Goal: Information Seeking & Learning: Find specific fact

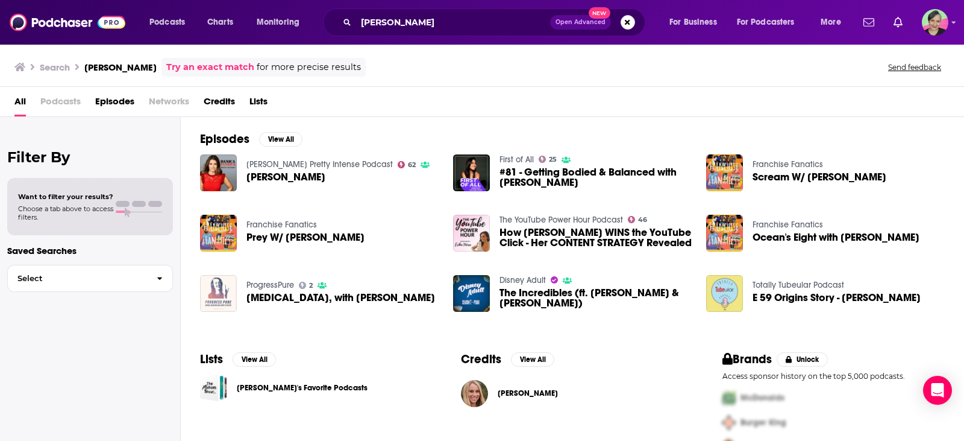
scroll to position [33, 0]
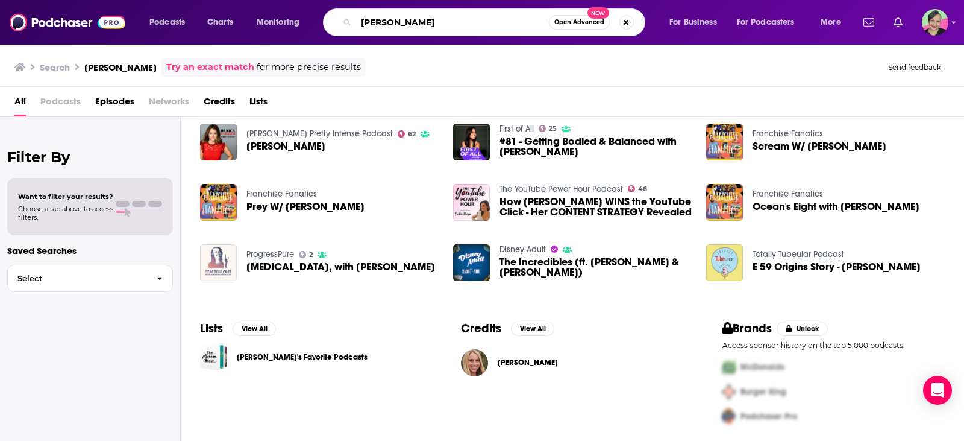
drag, startPoint x: 445, startPoint y: 22, endPoint x: 178, endPoint y: -8, distance: 268.7
click at [178, 0] on html "Podcasts Charts Monitoring [PERSON_NAME] Open Advanced New For Business For Pod…" at bounding box center [482, 220] width 964 height 441
type input "strength and rehab"
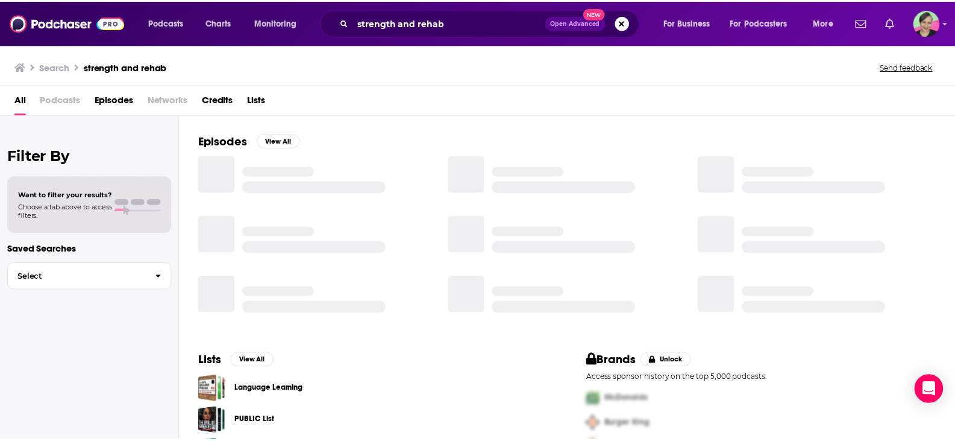
scroll to position [201, 0]
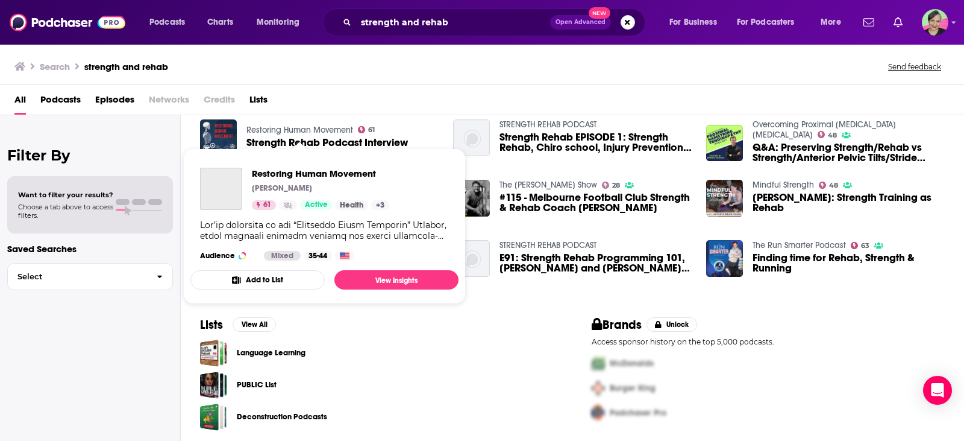
click at [288, 130] on link "Restoring Human Movement" at bounding box center [299, 130] width 107 height 10
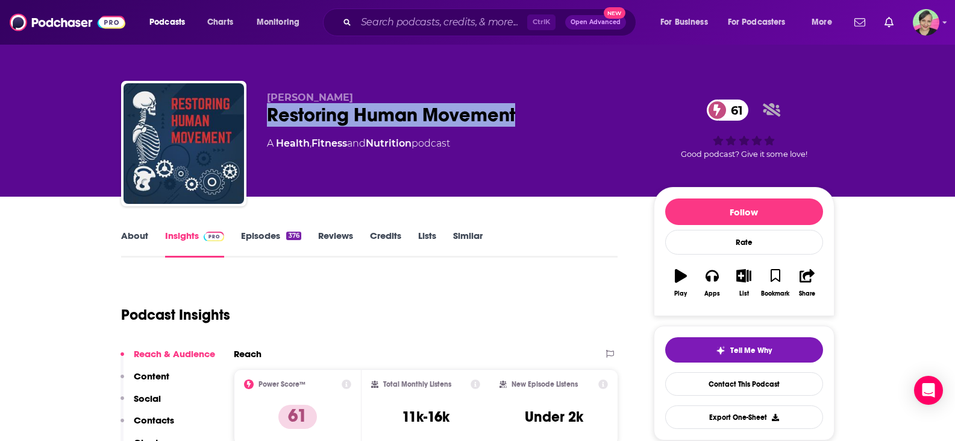
drag, startPoint x: 535, startPoint y: 110, endPoint x: 260, endPoint y: 108, distance: 275.4
click at [260, 108] on div "Sebastian Restoring Human Movement 61 A Health , Fitness and Nutrition podcast …" at bounding box center [477, 146] width 713 height 130
copy h2 "Restoring Human Movement"
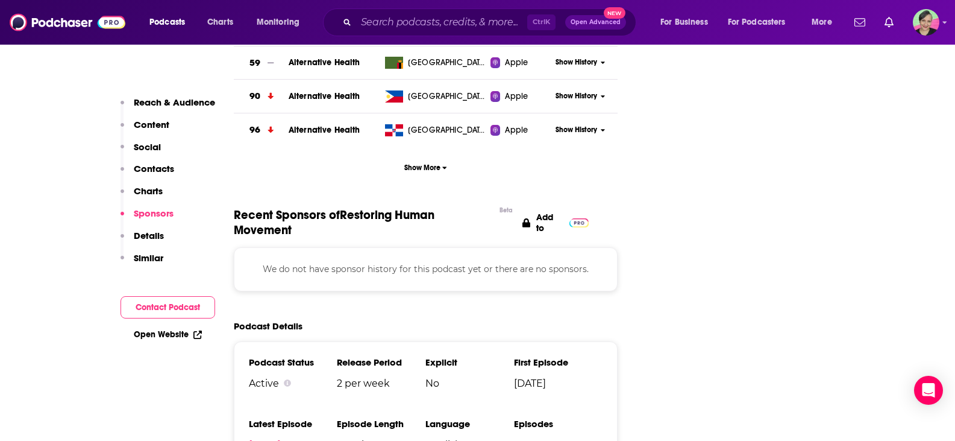
scroll to position [1808, 0]
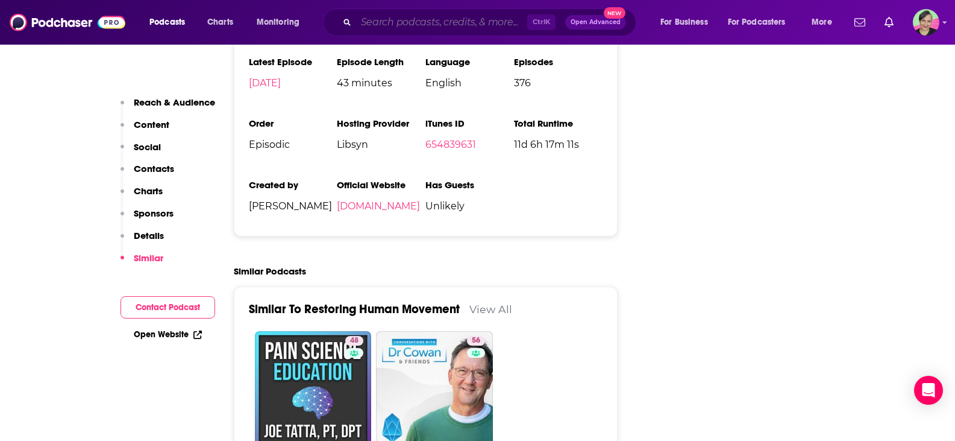
click at [387, 22] on input "Search podcasts, credits, & more..." at bounding box center [441, 22] width 171 height 19
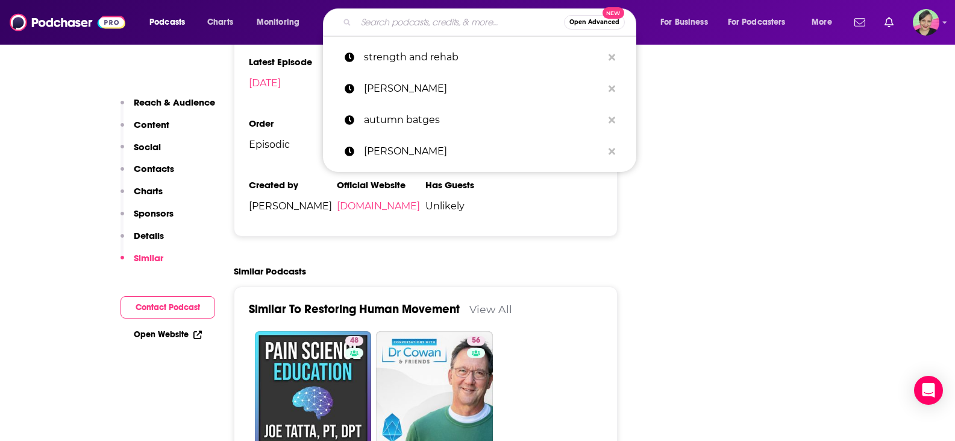
paste input "#PTonICE Podcast"
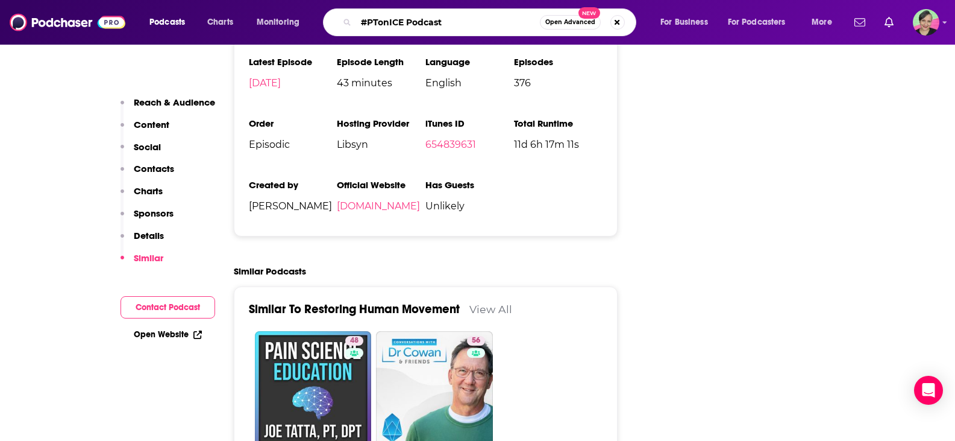
scroll to position [0, 515]
click at [378, 27] on input "#PTonICE Podcast" at bounding box center [448, 22] width 184 height 19
paste input "#PTonICE Podcast"
type input "#PTonICE Podcast #PTonICE Podcast"
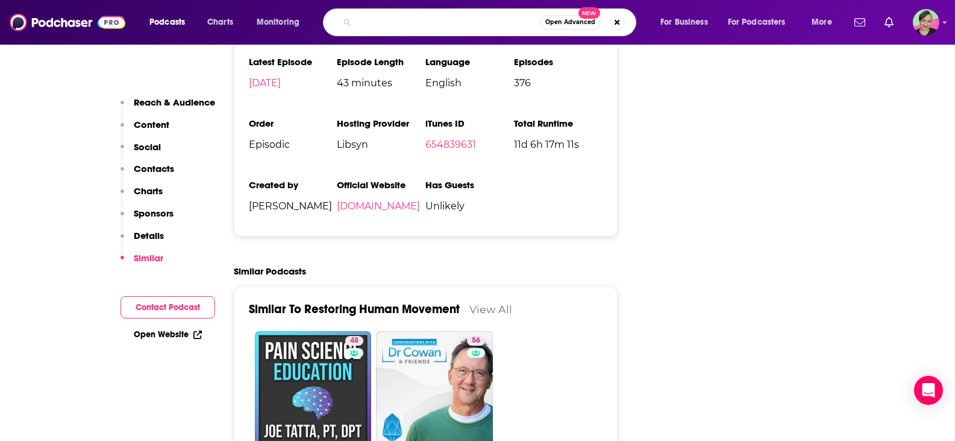
scroll to position [0, 0]
click at [476, 20] on input "#PTonICE Podcast #PTonICE Podcast" at bounding box center [448, 22] width 184 height 19
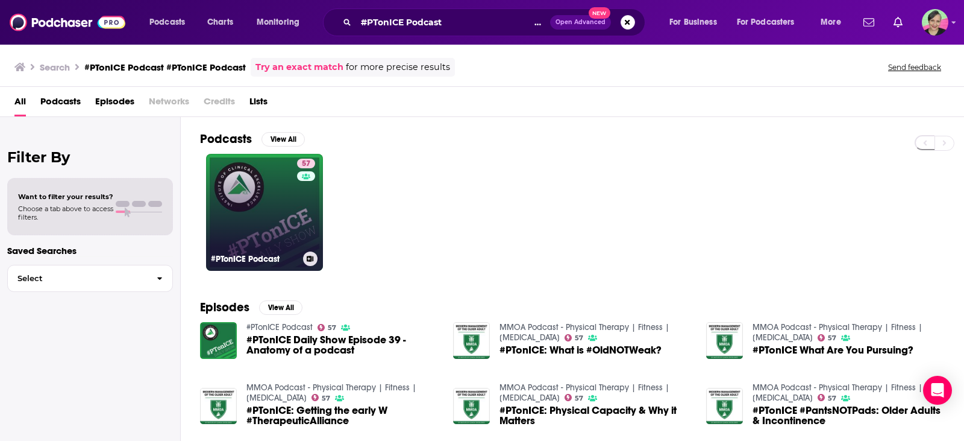
click at [243, 183] on link "57 #PTonICE Podcast" at bounding box center [264, 212] width 117 height 117
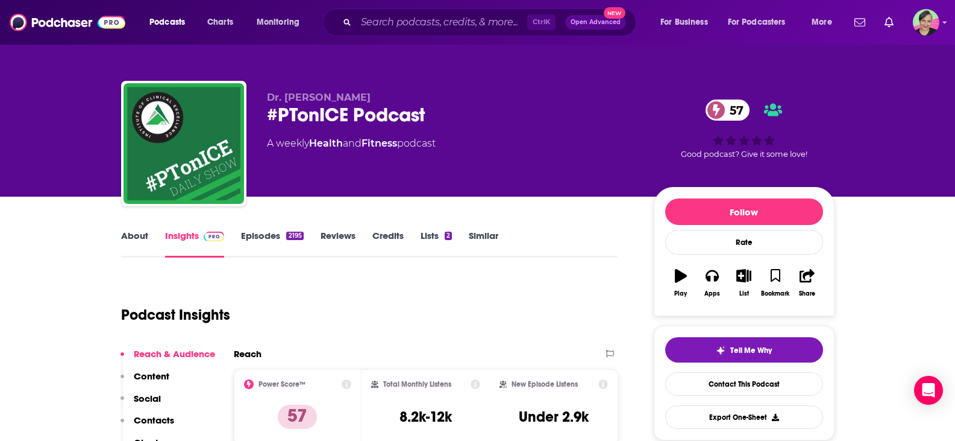
scroll to position [121, 0]
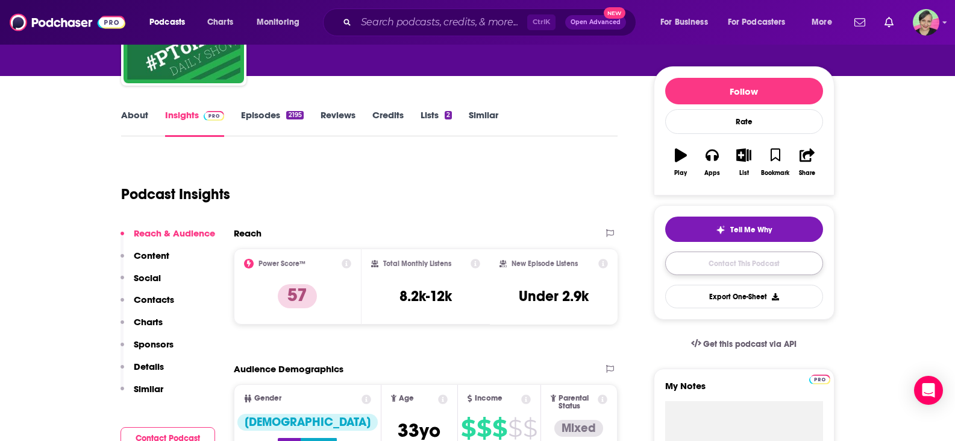
click at [732, 267] on link "Contact This Podcast" at bounding box center [744, 263] width 158 height 24
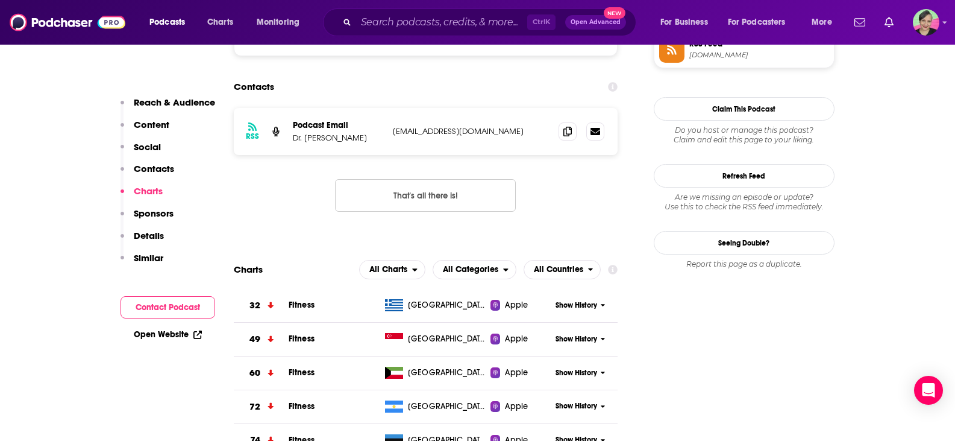
scroll to position [1076, 0]
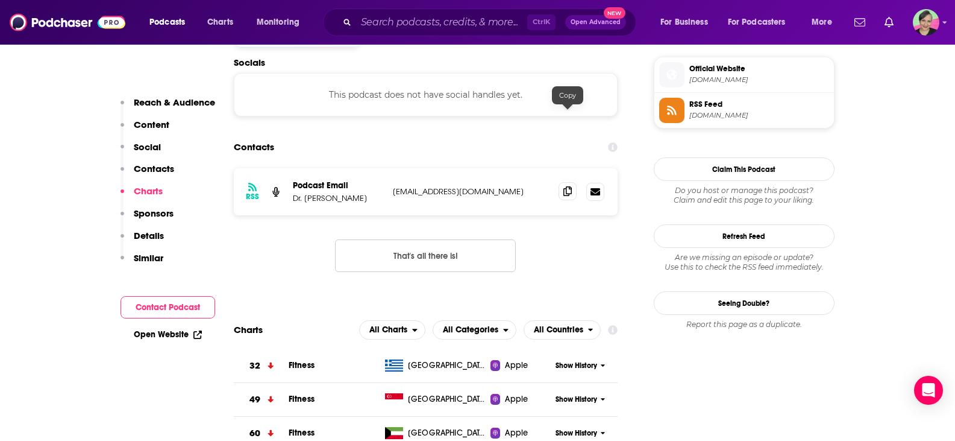
click at [566, 186] on icon at bounding box center [567, 191] width 8 height 10
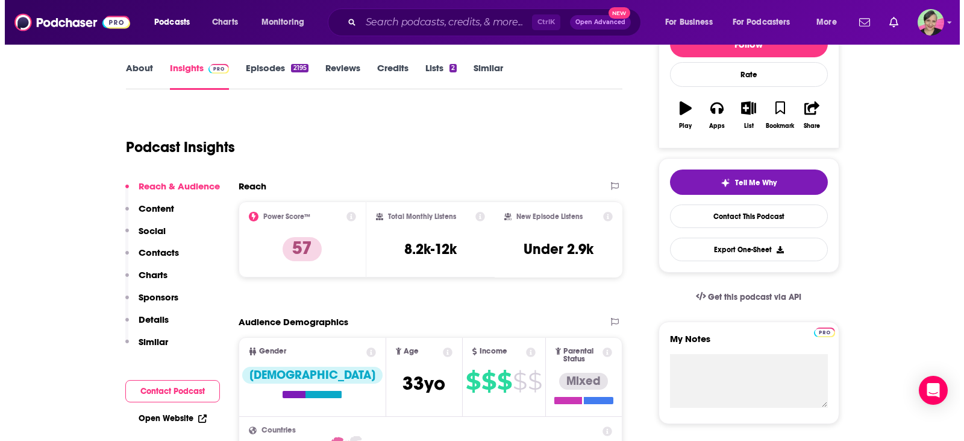
scroll to position [0, 0]
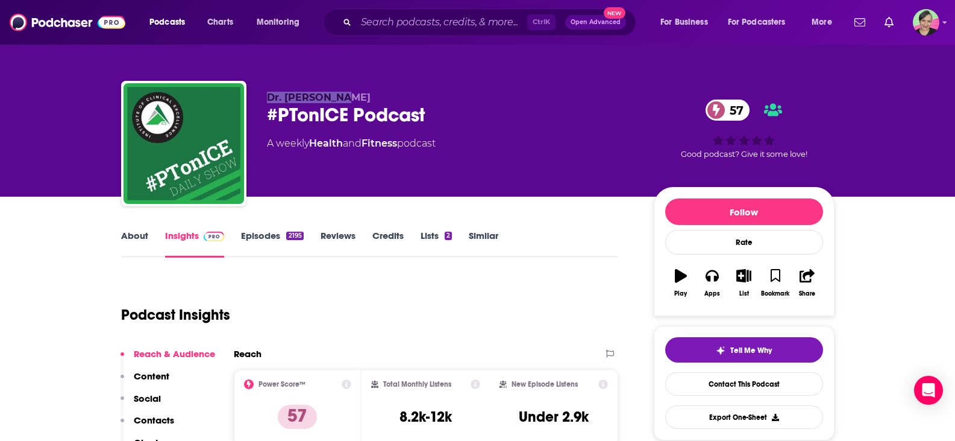
drag, startPoint x: 338, startPoint y: 93, endPoint x: 267, endPoint y: 91, distance: 71.1
click at [267, 91] on div "Dr. [PERSON_NAME] #PTonICE Podcast 57 A weekly Health and Fitness podcast 57 Go…" at bounding box center [477, 146] width 713 height 130
copy span "Dr. [PERSON_NAME]"
click at [409, 22] on input "Search podcasts, credits, & more..." at bounding box center [441, 22] width 171 height 19
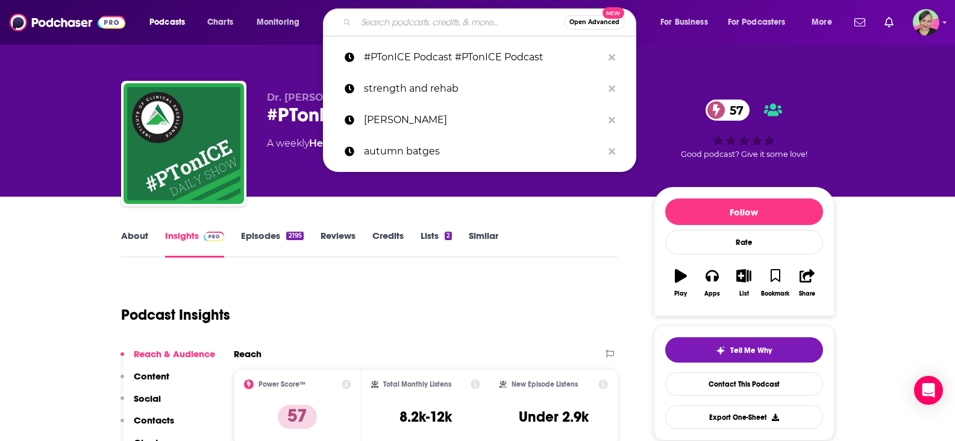
type input "s"
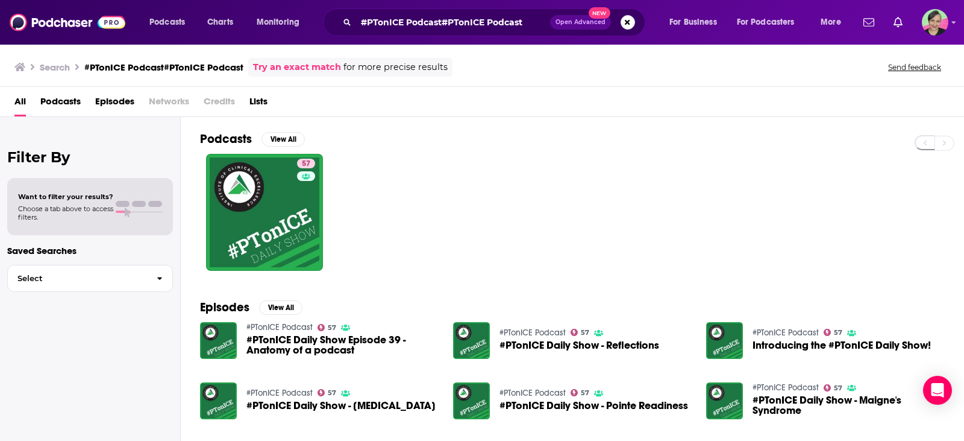
click at [461, 33] on div "#PTonICE Podcast#PTonICE Podcast Open Advanced New" at bounding box center [484, 22] width 322 height 28
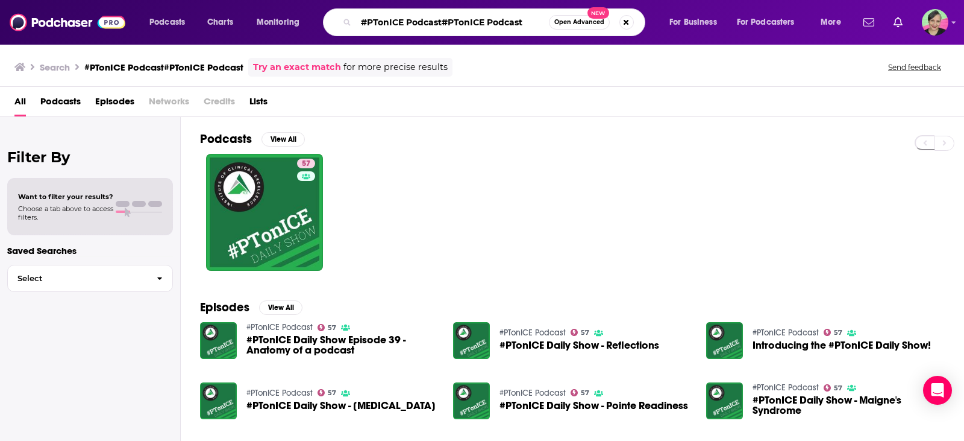
click at [460, 21] on input "#PTonICE Podcast#PTonICE Podcast" at bounding box center [452, 22] width 193 height 19
drag, startPoint x: 363, startPoint y: 22, endPoint x: 697, endPoint y: 43, distance: 335.2
click at [697, 43] on div "Podcasts Charts Monitoring #PTonICE Podcast#PTstreonICE Podcast Open Advanced N…" at bounding box center [482, 22] width 964 height 45
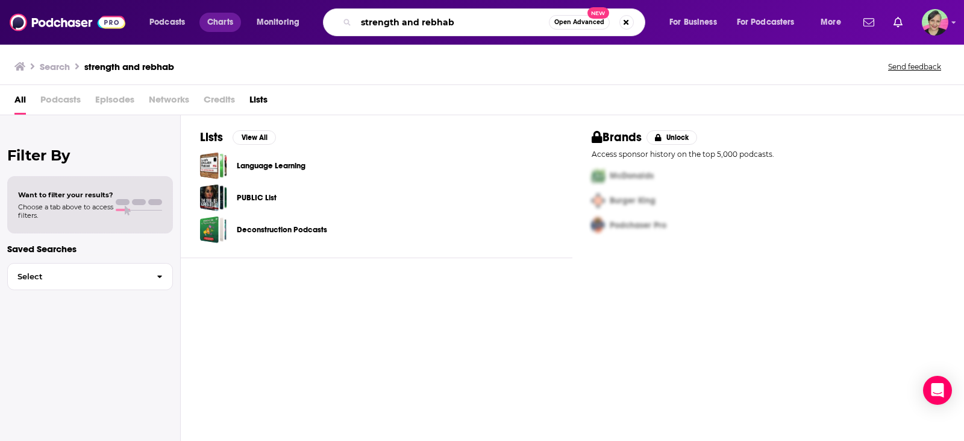
drag, startPoint x: 468, startPoint y: 22, endPoint x: 210, endPoint y: 17, distance: 258.0
click at [218, 20] on div "Podcasts Charts Monitoring strength and rebhab Open Advanced New For Business F…" at bounding box center [497, 22] width 712 height 28
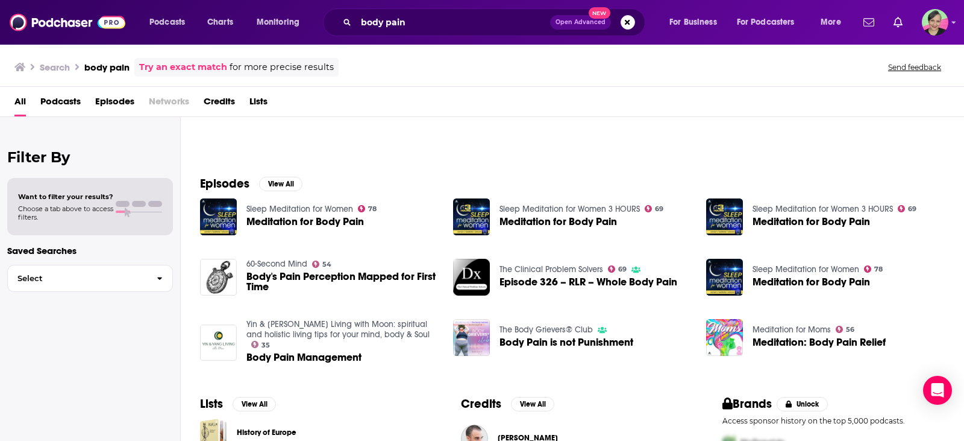
scroll to position [120, 0]
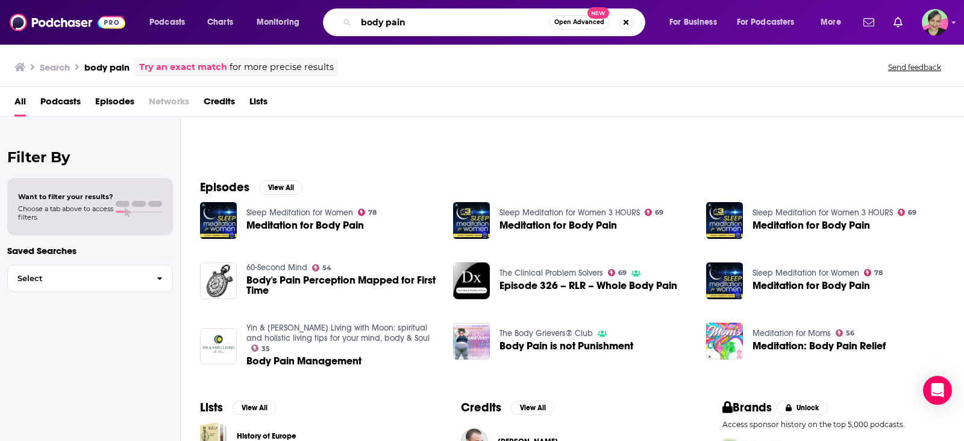
drag, startPoint x: 407, startPoint y: 22, endPoint x: 334, endPoint y: 19, distance: 73.0
click at [334, 19] on div "body pain Open Advanced New" at bounding box center [484, 22] width 322 height 28
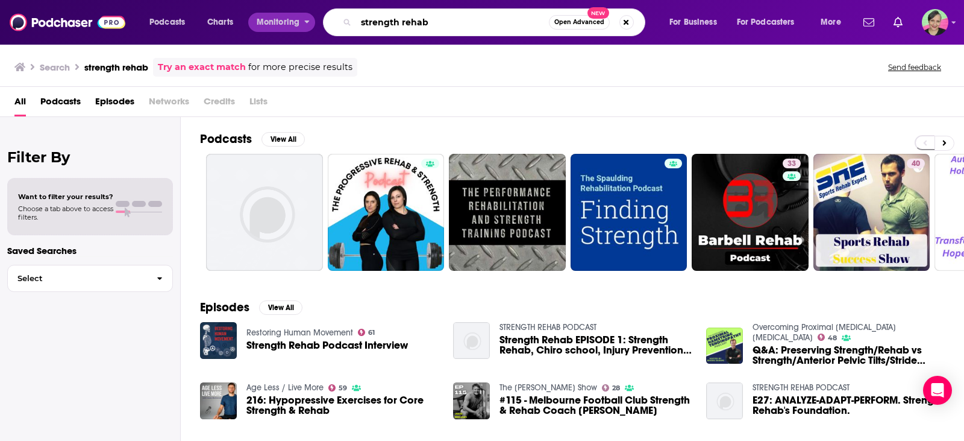
drag, startPoint x: 425, startPoint y: 22, endPoint x: 304, endPoint y: 17, distance: 120.6
click at [304, 17] on div "Podcasts Charts Monitoring strength rehab Open Advanced New For Business For Po…" at bounding box center [497, 22] width 712 height 28
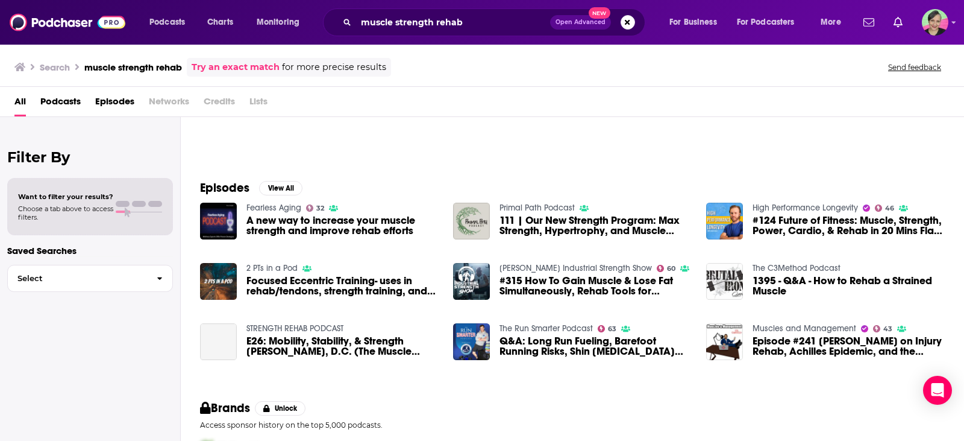
scroll to position [121, 0]
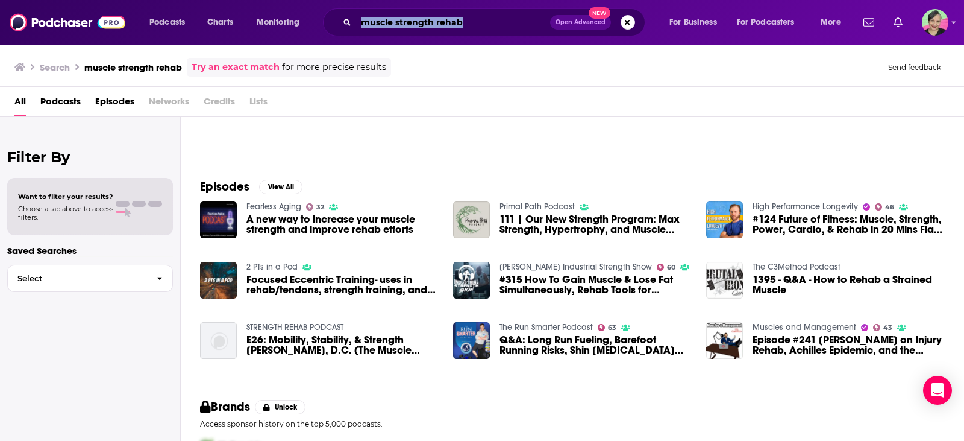
drag, startPoint x: 506, startPoint y: 11, endPoint x: 324, endPoint y: 3, distance: 182.2
click at [324, 3] on div "Podcasts Charts Monitoring muscle strength rehab Open Advanced New For Business…" at bounding box center [482, 22] width 964 height 45
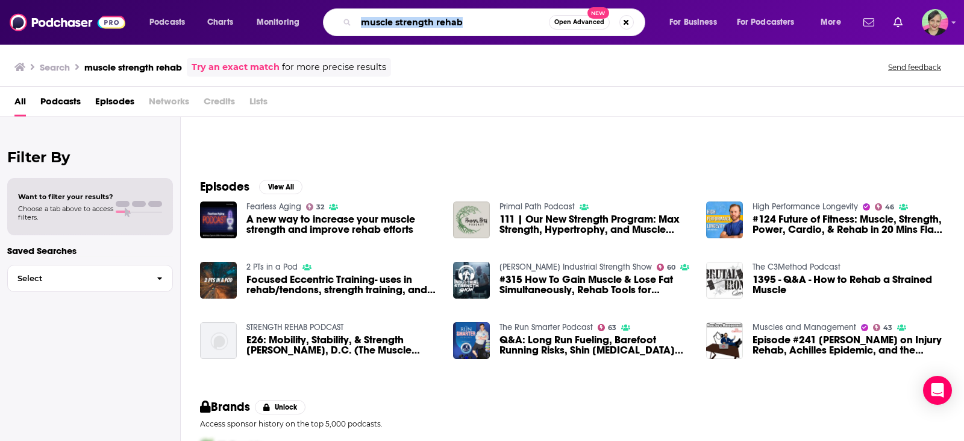
click at [478, 17] on input "muscle strength rehab" at bounding box center [452, 22] width 193 height 19
drag, startPoint x: 477, startPoint y: 23, endPoint x: 345, endPoint y: 12, distance: 132.4
click at [345, 12] on div "muscle strength rehab Open Advanced New" at bounding box center [484, 22] width 322 height 28
type input "aches and pains"
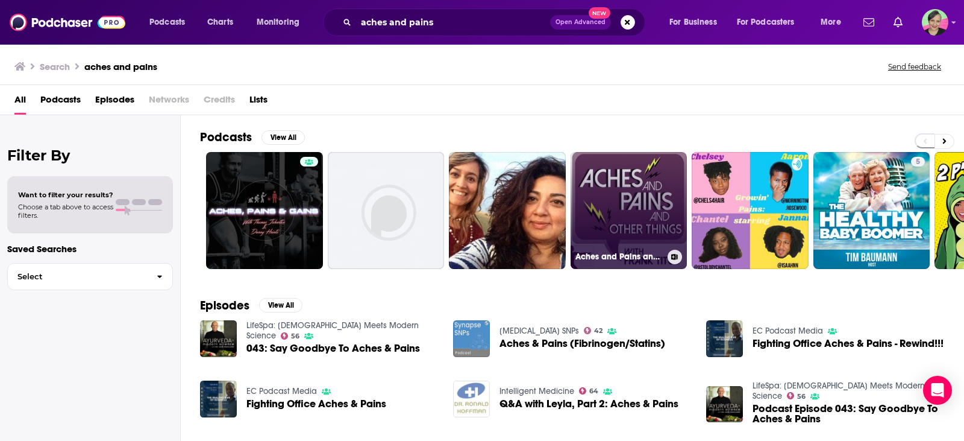
click at [647, 182] on link "Aches and Pains and Other Things" at bounding box center [629, 210] width 117 height 117
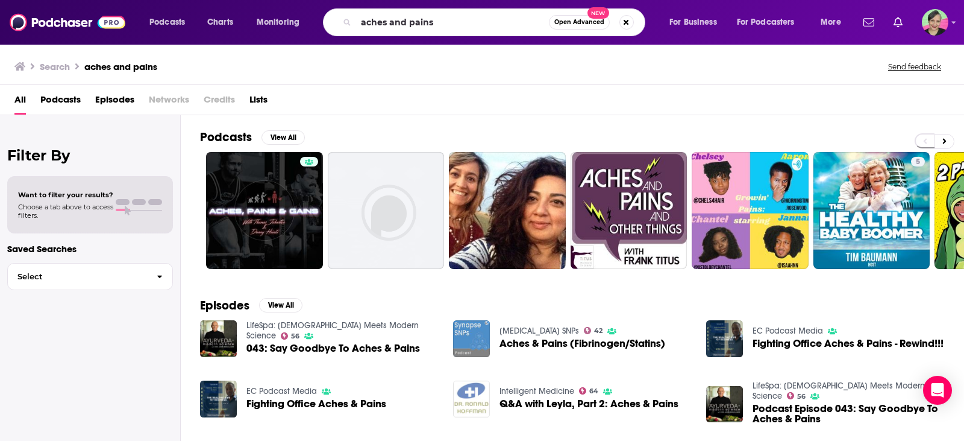
drag, startPoint x: 462, startPoint y: 19, endPoint x: 298, endPoint y: 8, distance: 164.9
click at [298, 8] on div "Podcasts Charts Monitoring aches and pains Open Advanced New For Business For P…" at bounding box center [482, 22] width 964 height 45
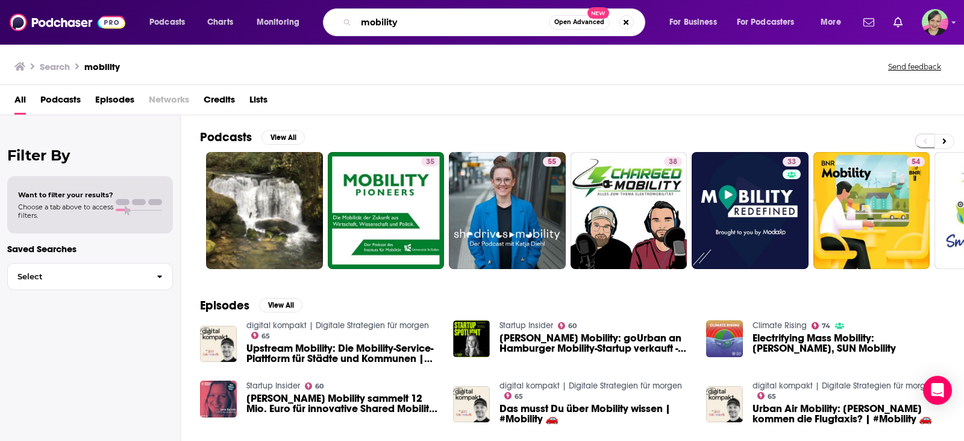
drag, startPoint x: 413, startPoint y: 27, endPoint x: 322, endPoint y: 21, distance: 91.2
click at [322, 21] on div "Podcasts Charts Monitoring mobility Open Advanced New For Business For Podcaste…" at bounding box center [497, 22] width 712 height 28
type input "physio"
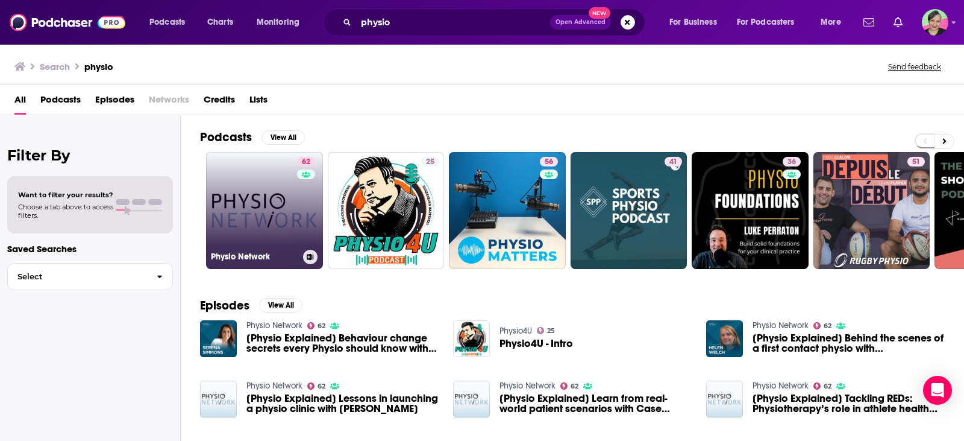
click at [263, 186] on link "62 Physio Network" at bounding box center [264, 210] width 117 height 117
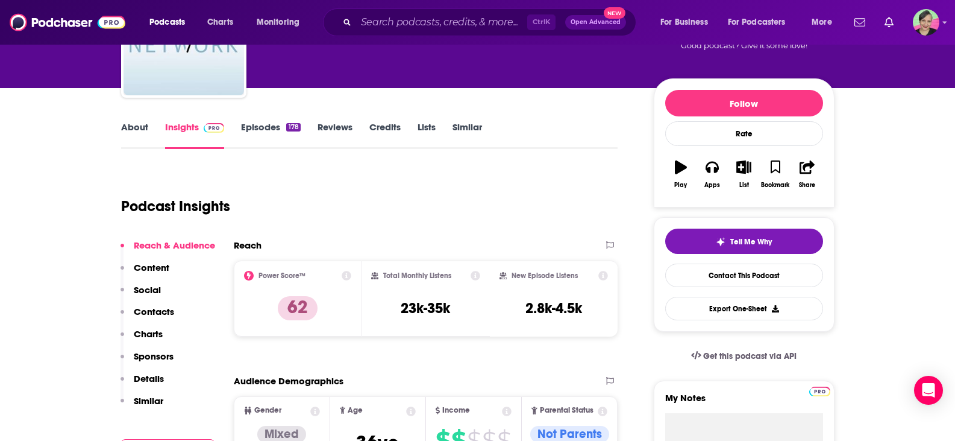
scroll to position [121, 0]
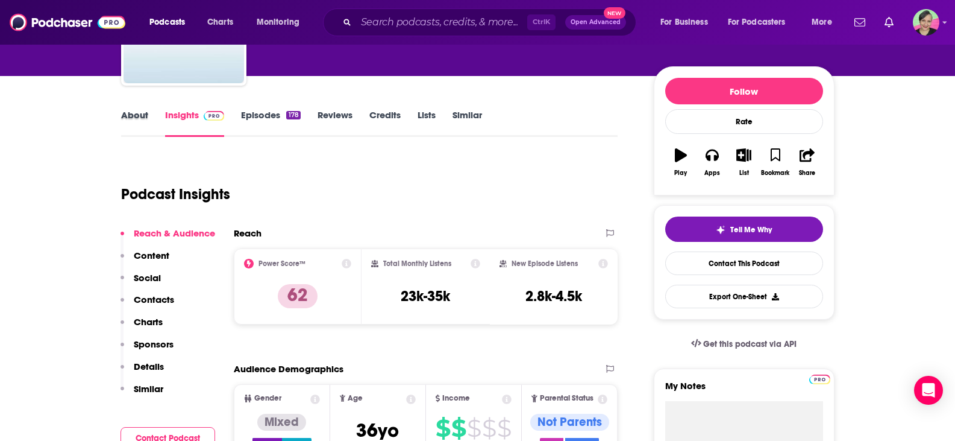
click at [149, 118] on div "About" at bounding box center [143, 123] width 44 height 28
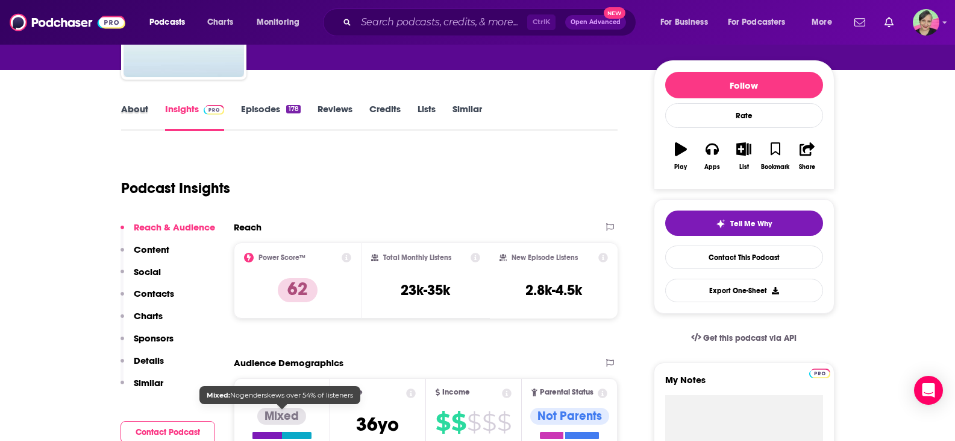
scroll to position [0, 0]
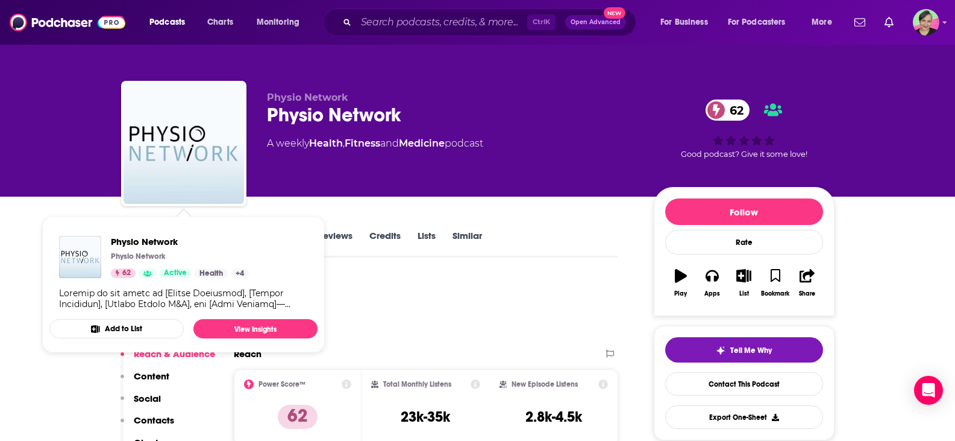
drag, startPoint x: 0, startPoint y: 179, endPoint x: 52, endPoint y: 193, distance: 54.4
click at [1, 180] on div "Physio Network Physio Network 62 A weekly Health , Fitness and Medicine podcast…" at bounding box center [477, 98] width 955 height 196
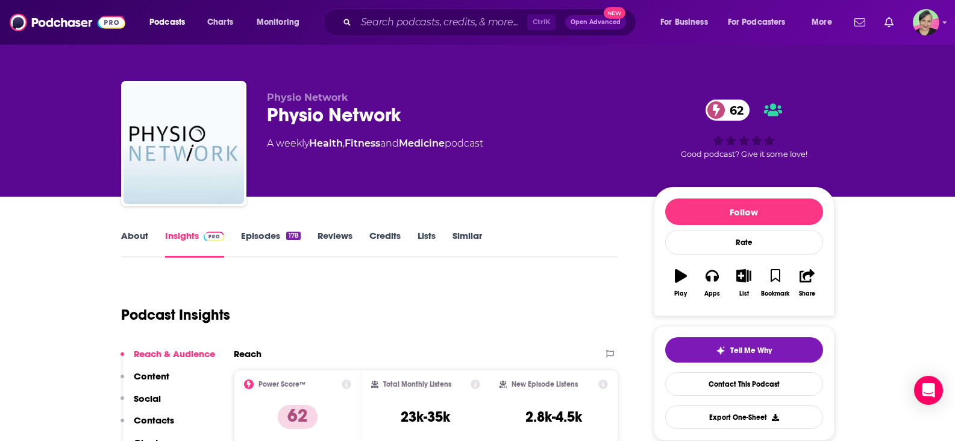
click at [140, 236] on link "About" at bounding box center [134, 244] width 27 height 28
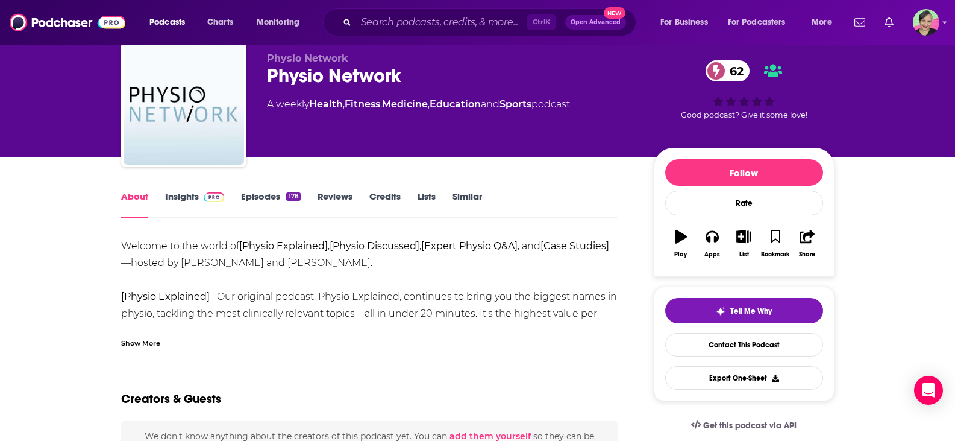
scroll to position [121, 0]
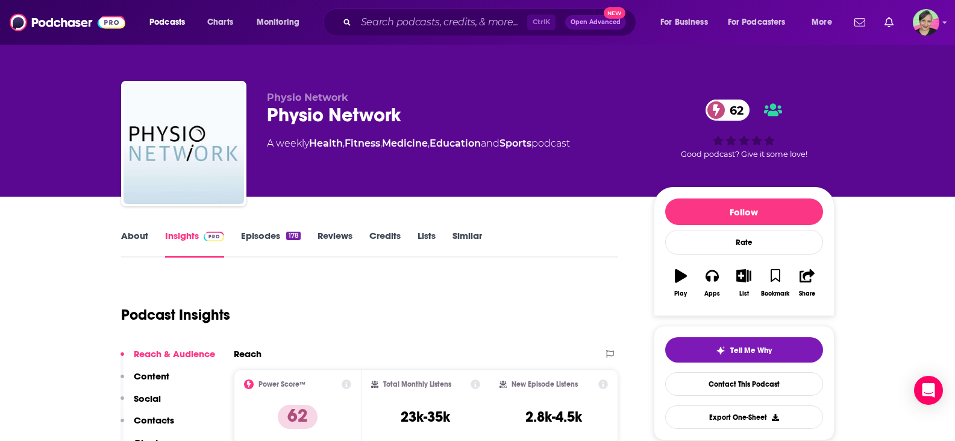
click at [472, 234] on link "Similar" at bounding box center [468, 244] width 30 height 28
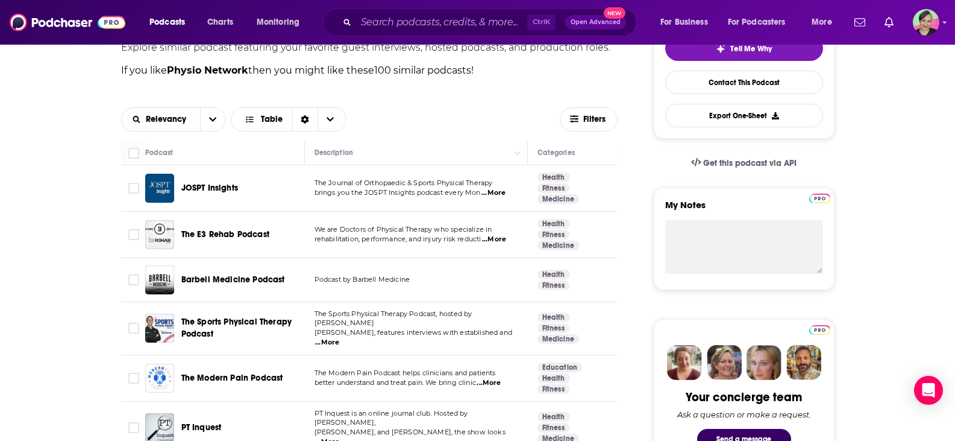
scroll to position [362, 0]
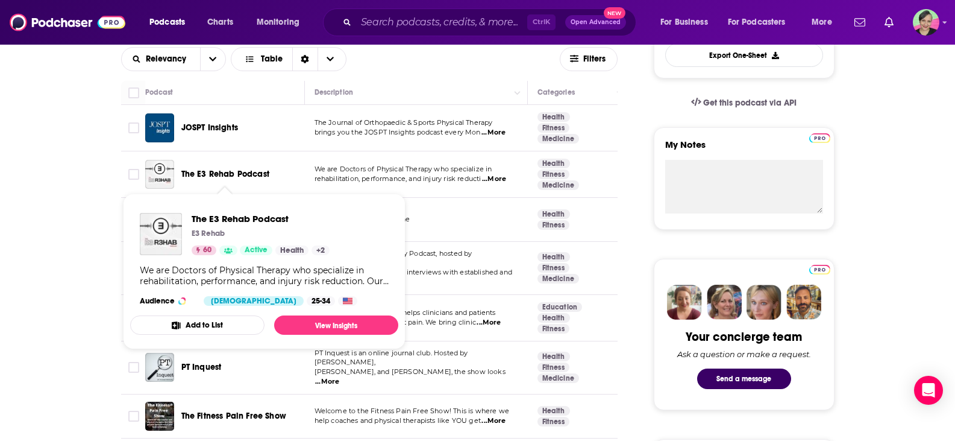
click at [244, 170] on span "The E3 Rehab Podcast" at bounding box center [225, 174] width 88 height 10
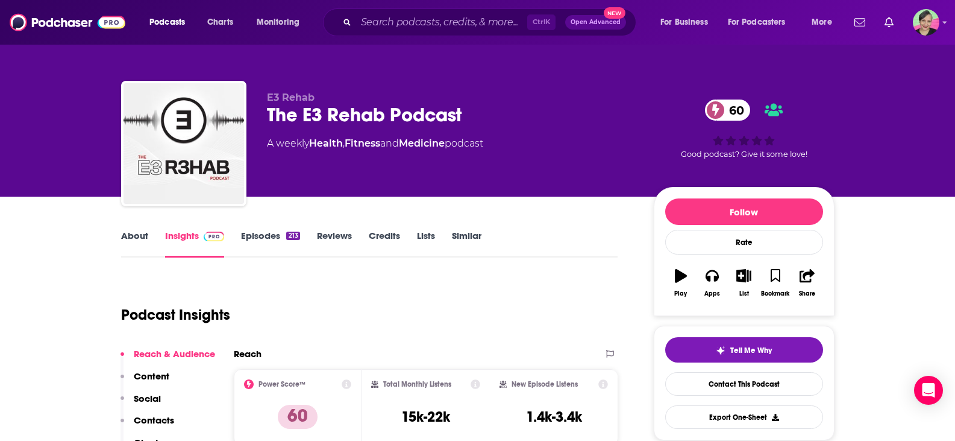
scroll to position [121, 0]
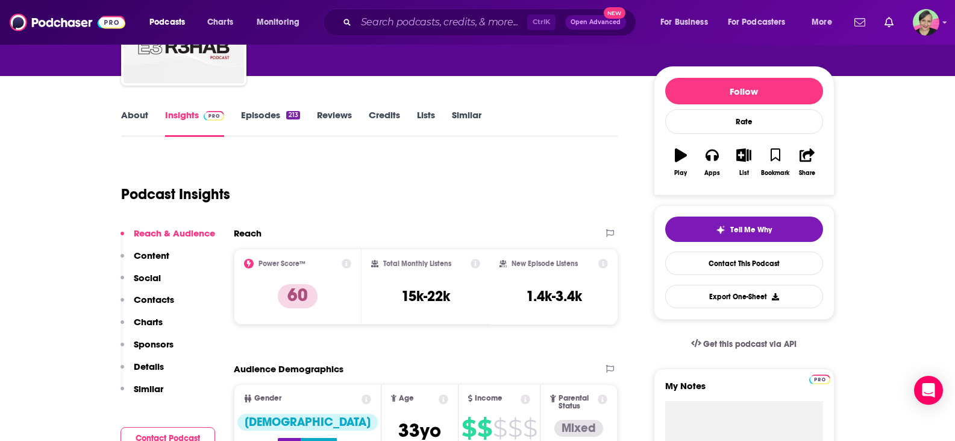
click at [132, 121] on link "About" at bounding box center [134, 123] width 27 height 28
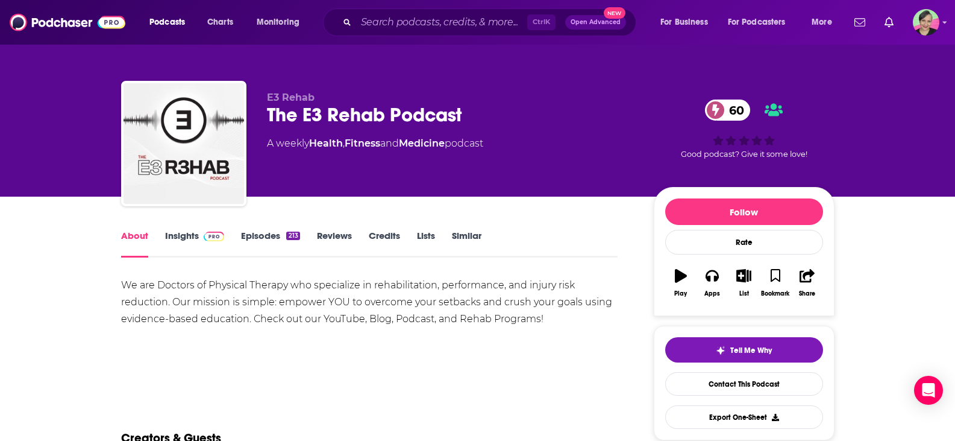
click at [179, 237] on link "Insights" at bounding box center [195, 244] width 60 height 28
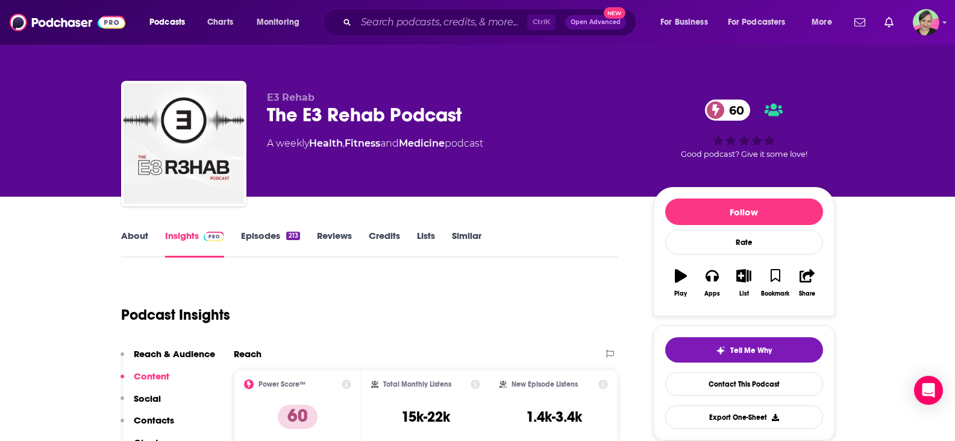
click at [129, 235] on link "About" at bounding box center [134, 244] width 27 height 28
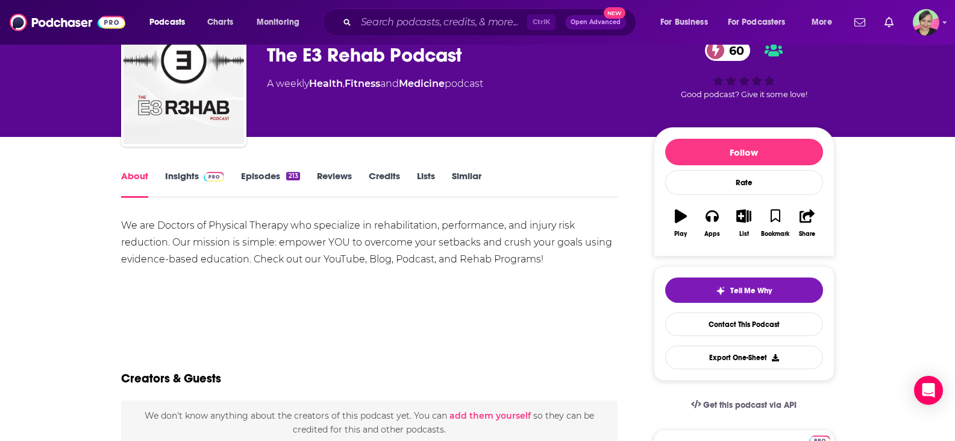
scroll to position [121, 0]
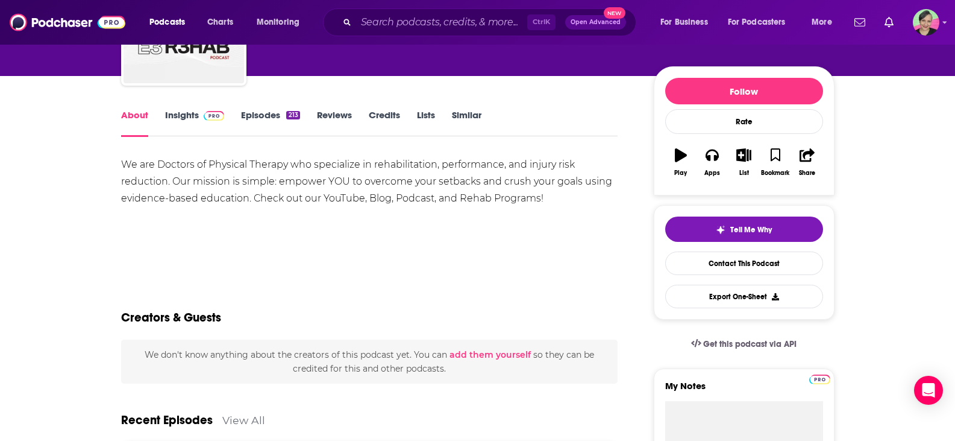
click at [180, 109] on link "Insights" at bounding box center [195, 123] width 60 height 28
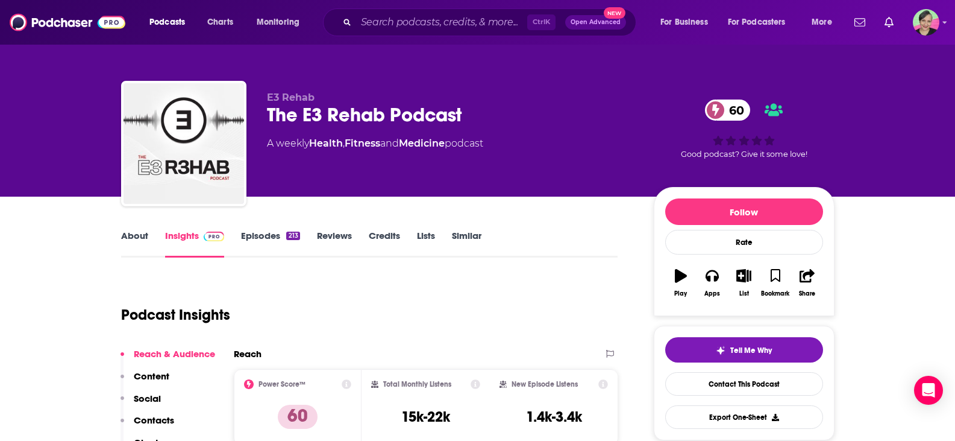
click at [262, 237] on link "Episodes 213" at bounding box center [270, 244] width 58 height 28
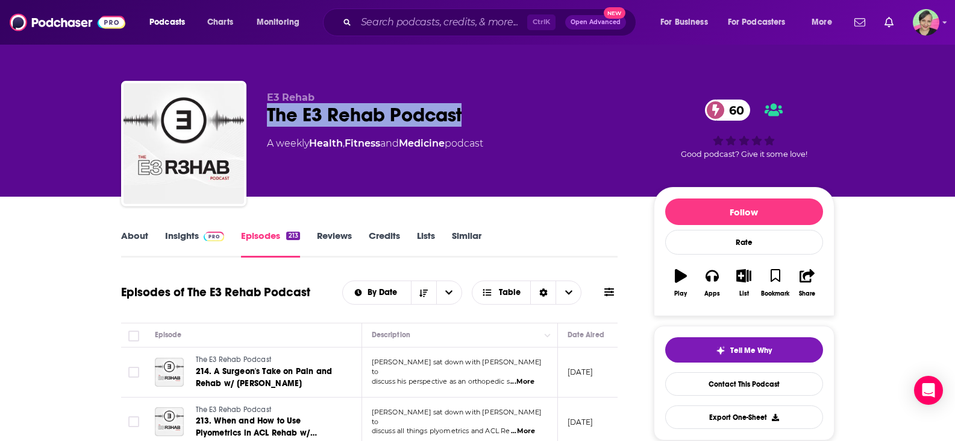
drag, startPoint x: 478, startPoint y: 112, endPoint x: 262, endPoint y: 112, distance: 215.7
click at [262, 112] on div "E3 Rehab The E3 Rehab Podcast 60 A weekly Health , Fitness and Medicine podcast…" at bounding box center [477, 146] width 713 height 130
copy h2 "The E3 Rehab Podcast"
drag, startPoint x: 747, startPoint y: 383, endPoint x: 300, endPoint y: 4, distance: 585.7
click at [746, 383] on link "Contact This Podcast" at bounding box center [744, 384] width 158 height 24
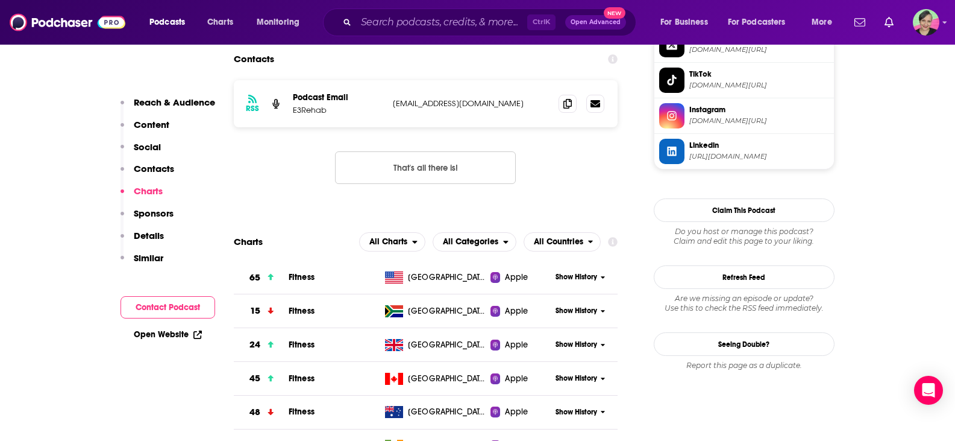
scroll to position [1153, 0]
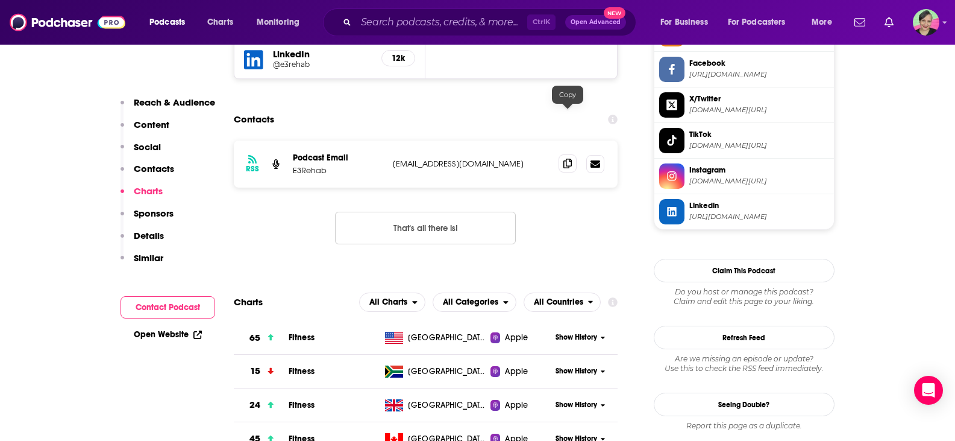
click at [570, 158] on icon at bounding box center [567, 163] width 8 height 10
click at [474, 22] on input "Search podcasts, credits, & more..." at bounding box center [441, 22] width 171 height 19
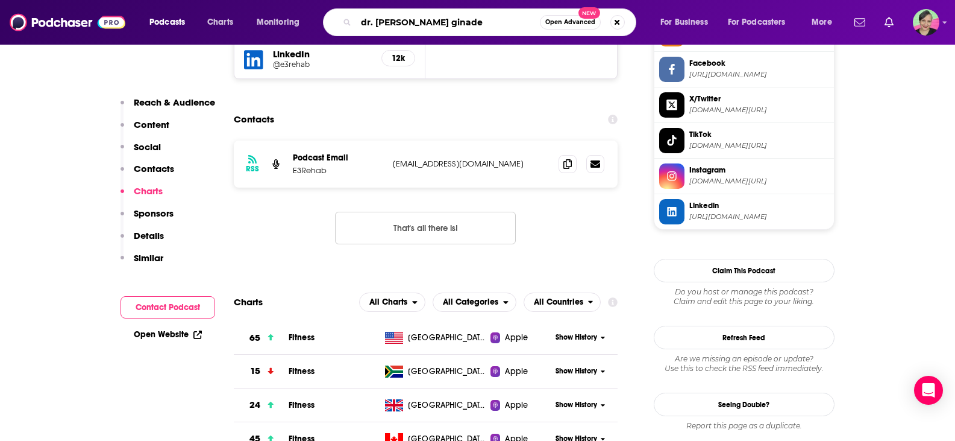
type input "[PERSON_NAME]"
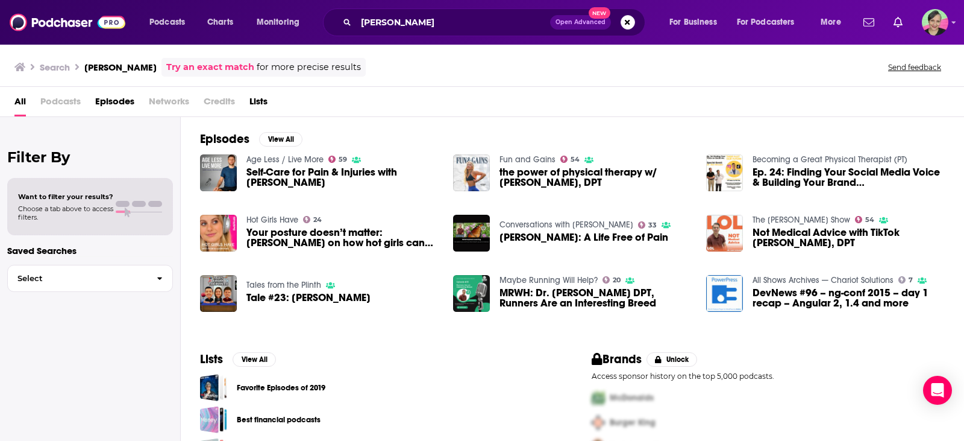
click at [286, 157] on link "Age Less / Live More" at bounding box center [284, 159] width 77 height 10
click at [525, 155] on link "Fun and Gains" at bounding box center [528, 159] width 56 height 10
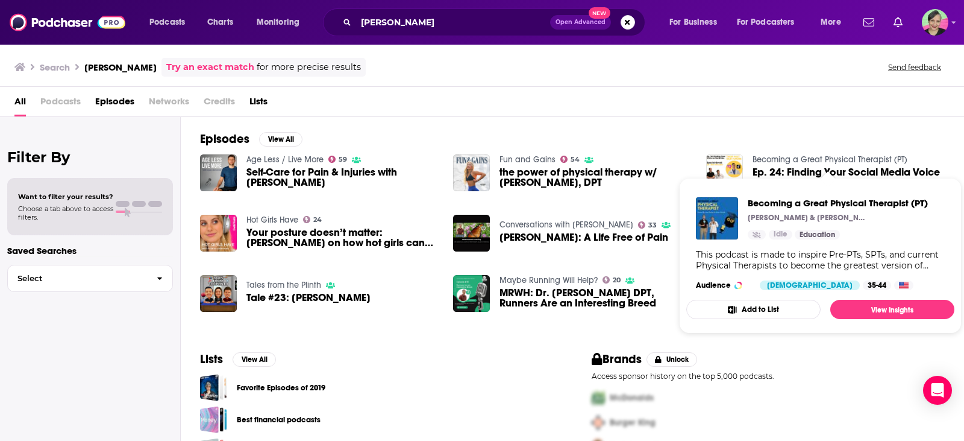
click at [817, 155] on link "Becoming a Great Physical Therapist (PT)" at bounding box center [830, 159] width 155 height 10
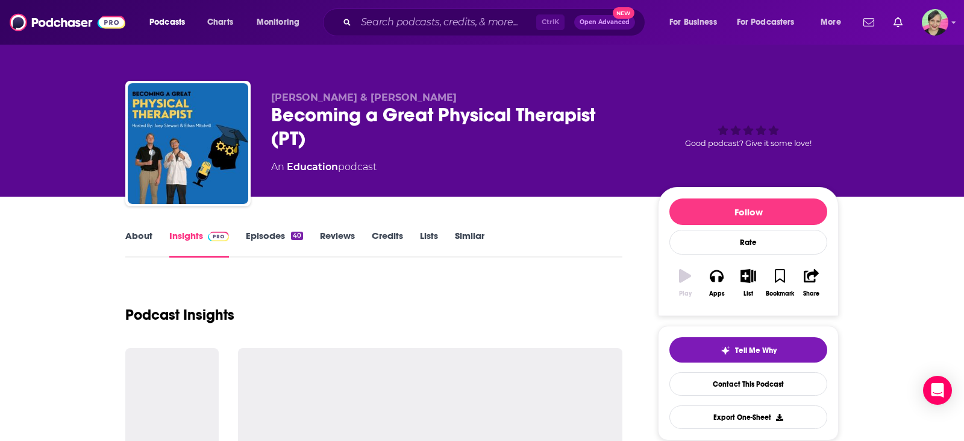
click at [817, 155] on div "Good podcast? Give it some love!" at bounding box center [748, 129] width 181 height 75
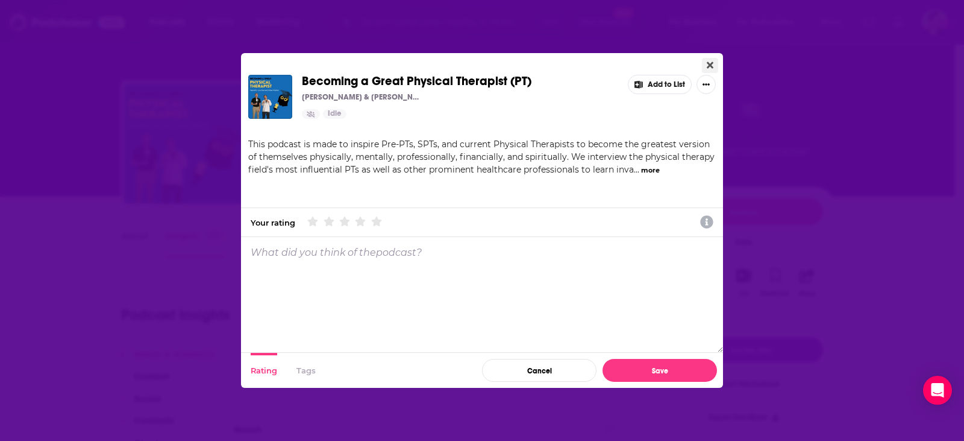
click at [709, 63] on icon "Close" at bounding box center [710, 65] width 7 height 10
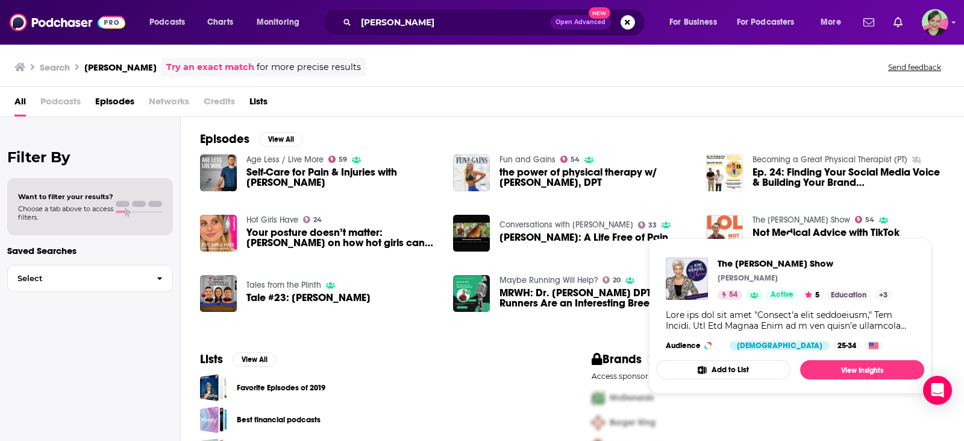
click at [779, 223] on link "The [PERSON_NAME] Show" at bounding box center [802, 220] width 98 height 10
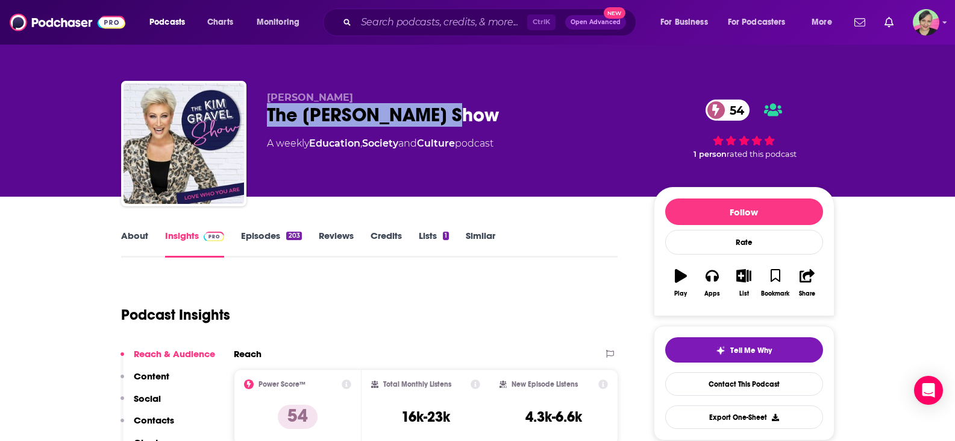
drag, startPoint x: 490, startPoint y: 118, endPoint x: 269, endPoint y: 119, distance: 221.2
click at [269, 119] on div "The [PERSON_NAME] Show 54" at bounding box center [451, 115] width 368 height 24
copy h2 "The [PERSON_NAME] Show"
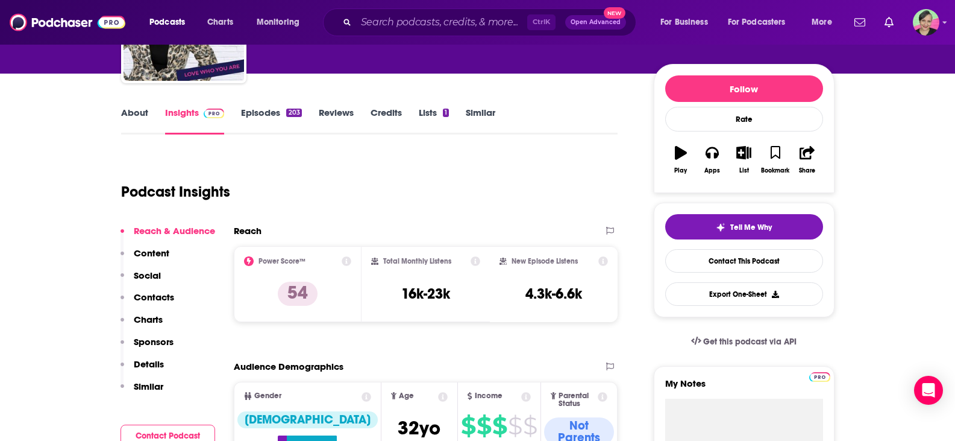
scroll to position [121, 0]
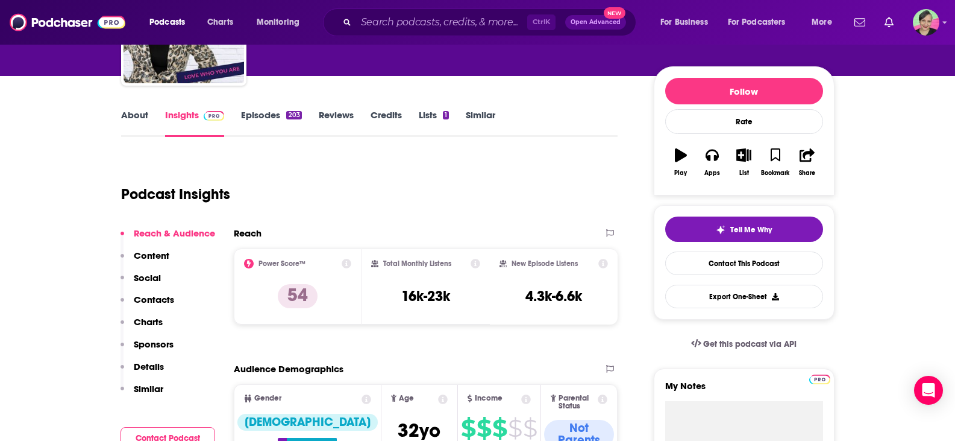
click at [266, 116] on link "Episodes 203" at bounding box center [271, 123] width 60 height 28
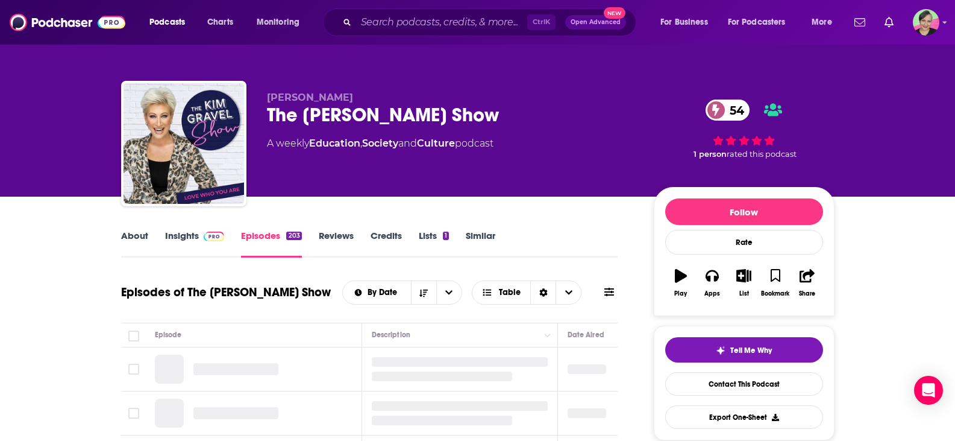
click at [610, 290] on icon at bounding box center [609, 291] width 10 height 8
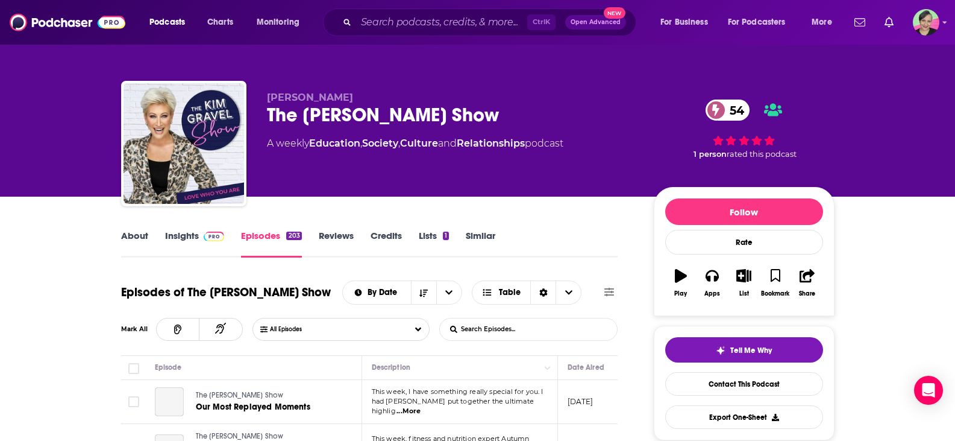
click at [514, 324] on input "List Search Input" at bounding box center [503, 329] width 126 height 22
type input "[PERSON_NAME]"
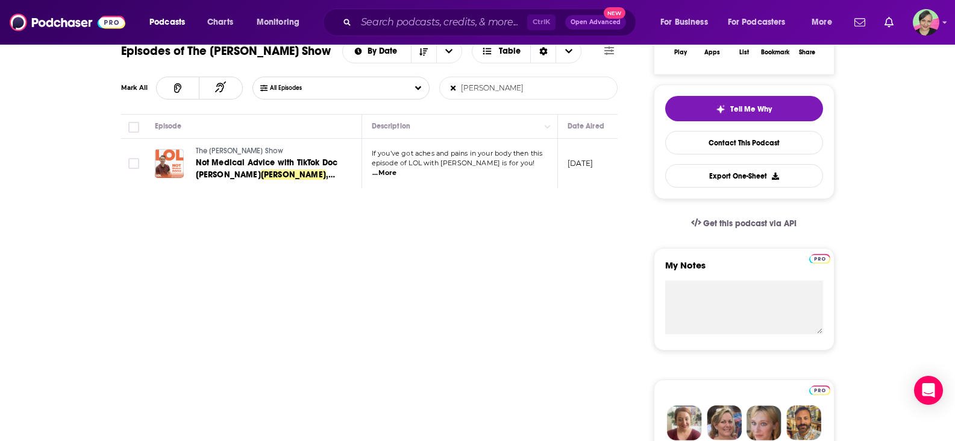
click at [397, 168] on span "...More" at bounding box center [384, 173] width 24 height 10
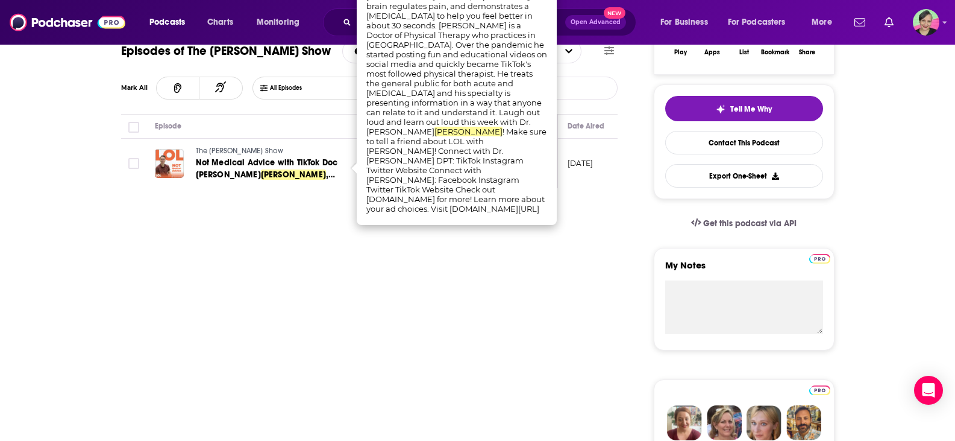
scroll to position [181, 0]
